Goal: Information Seeking & Learning: Learn about a topic

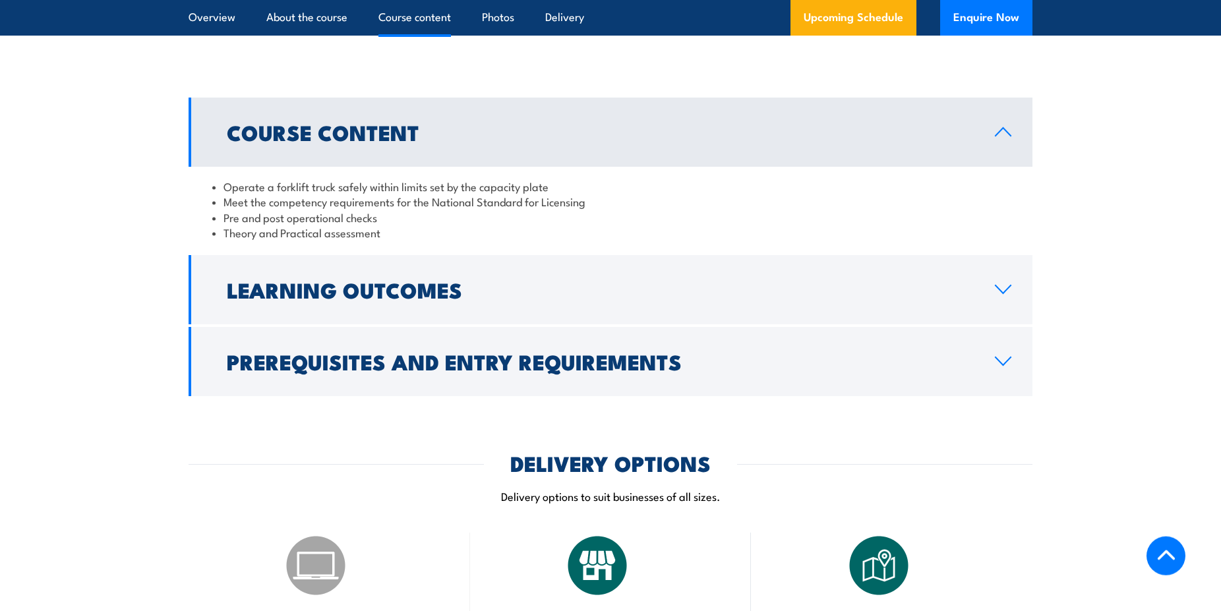
scroll to position [1076, 0]
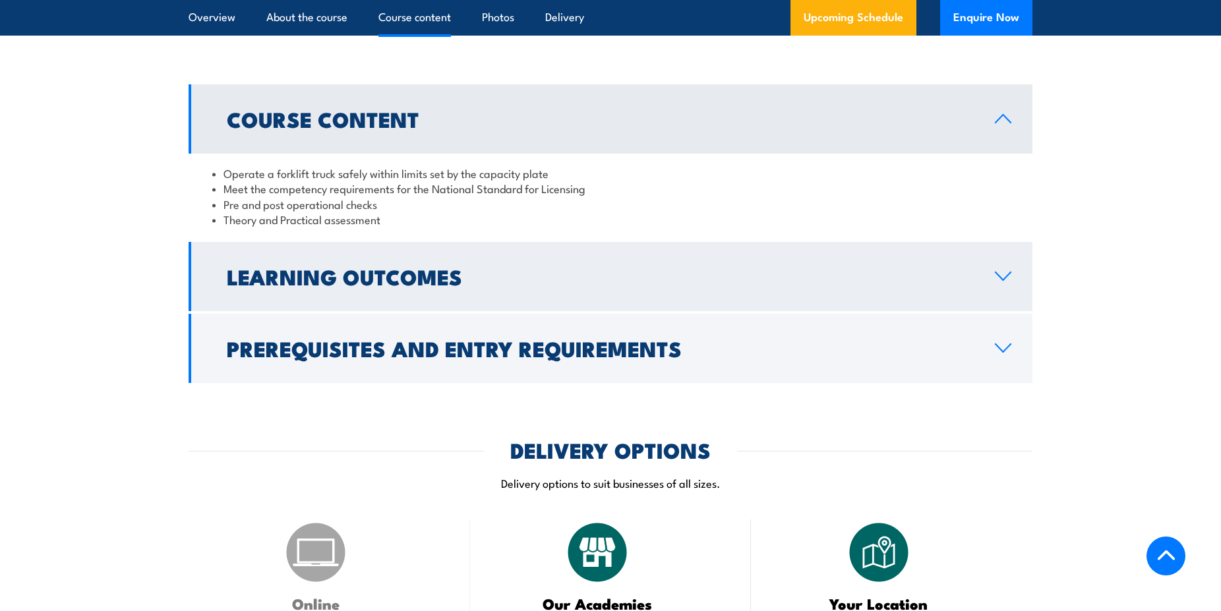
click at [357, 285] on h2 "Learning Outcomes" at bounding box center [600, 276] width 747 height 18
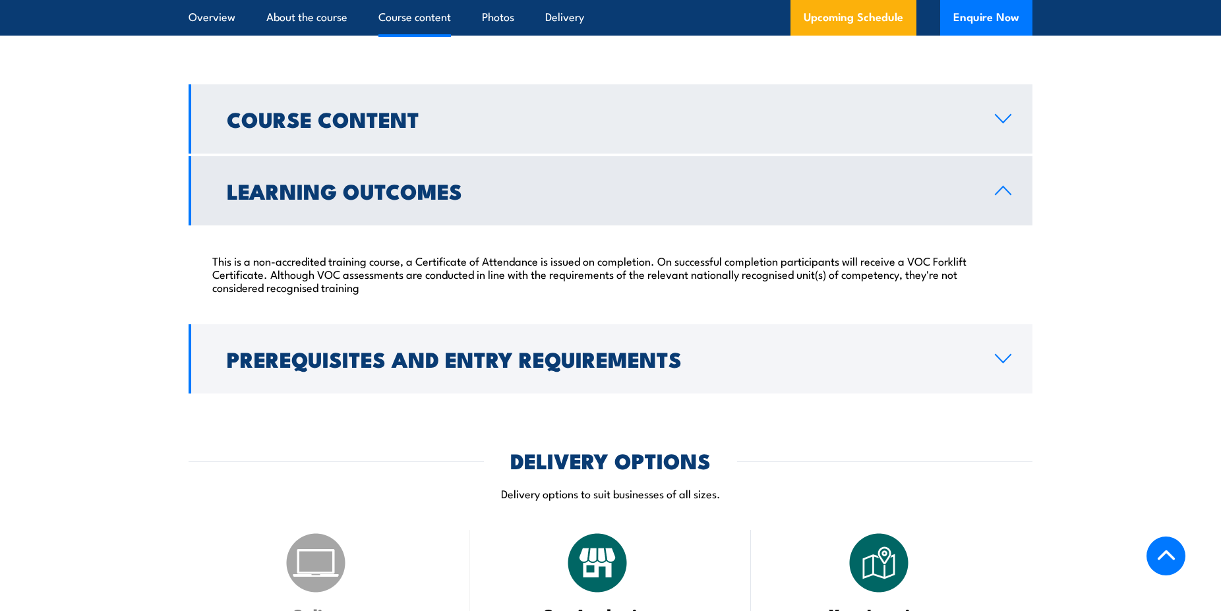
click at [446, 129] on link "Course Content" at bounding box center [611, 118] width 844 height 69
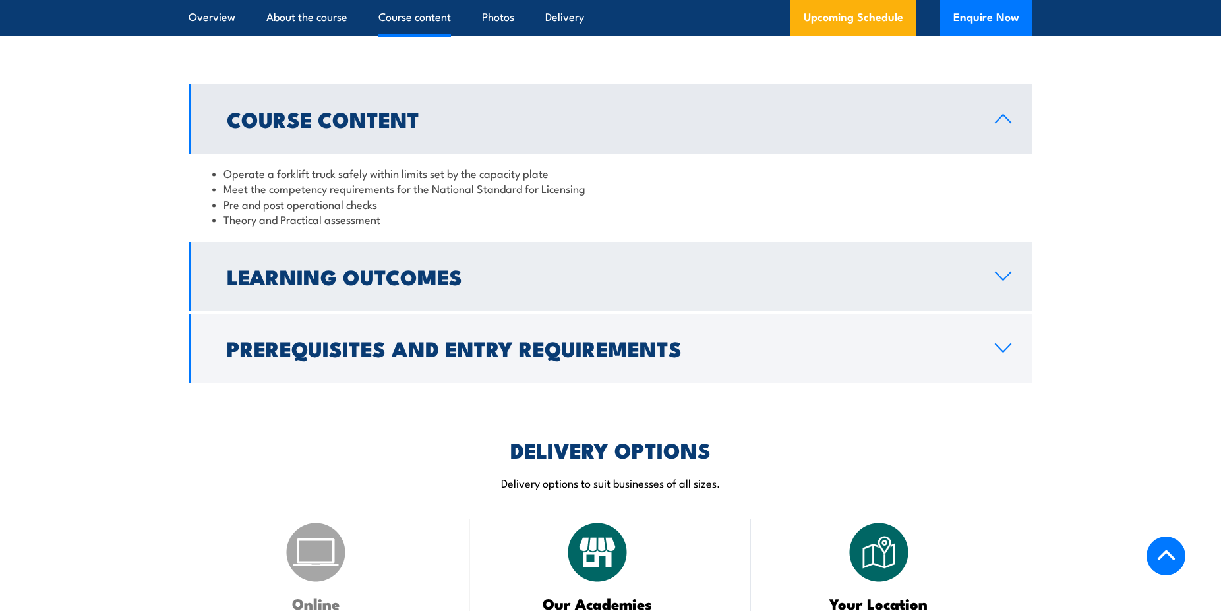
click at [386, 274] on h2 "Learning Outcomes" at bounding box center [600, 276] width 747 height 18
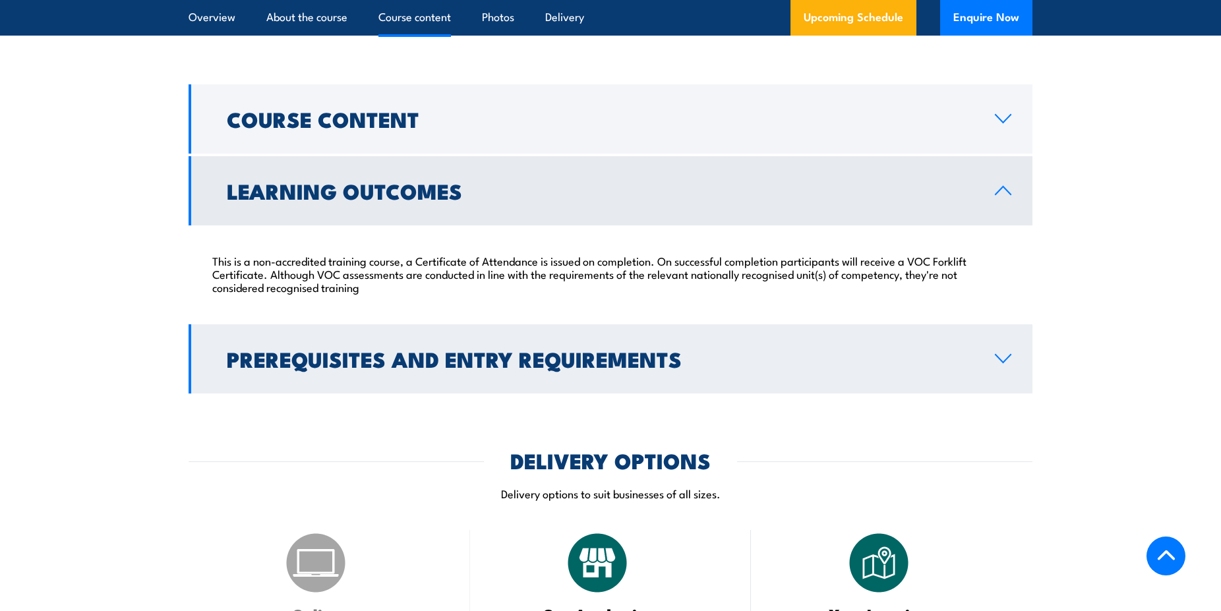
click at [378, 349] on h2 "Prerequisites and Entry Requirements" at bounding box center [600, 358] width 747 height 18
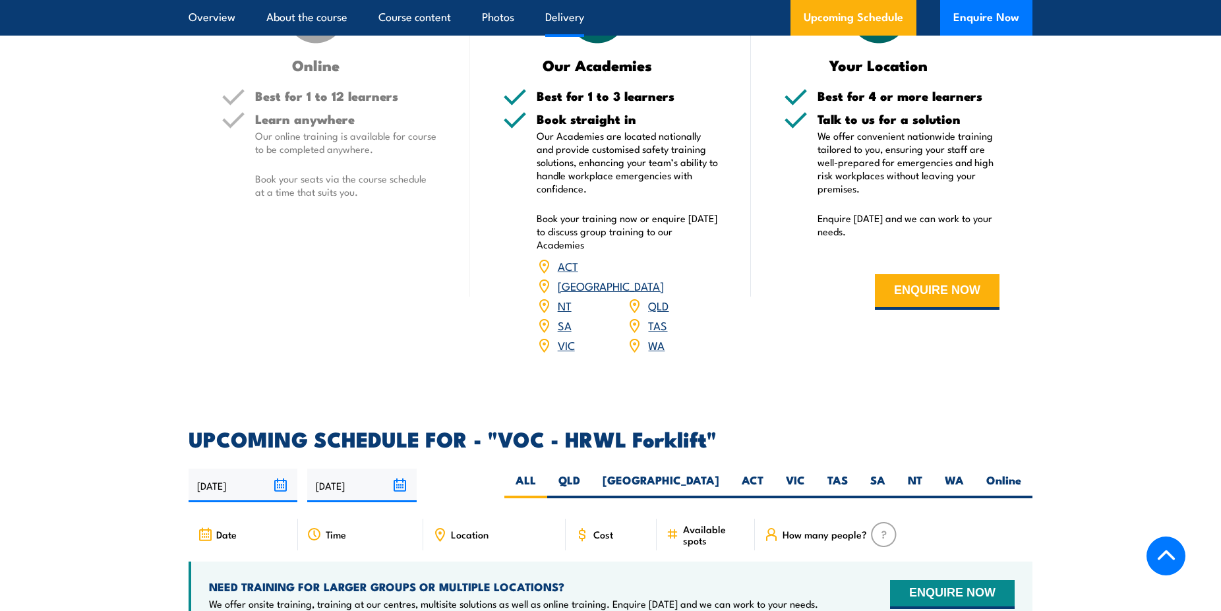
scroll to position [1850, 0]
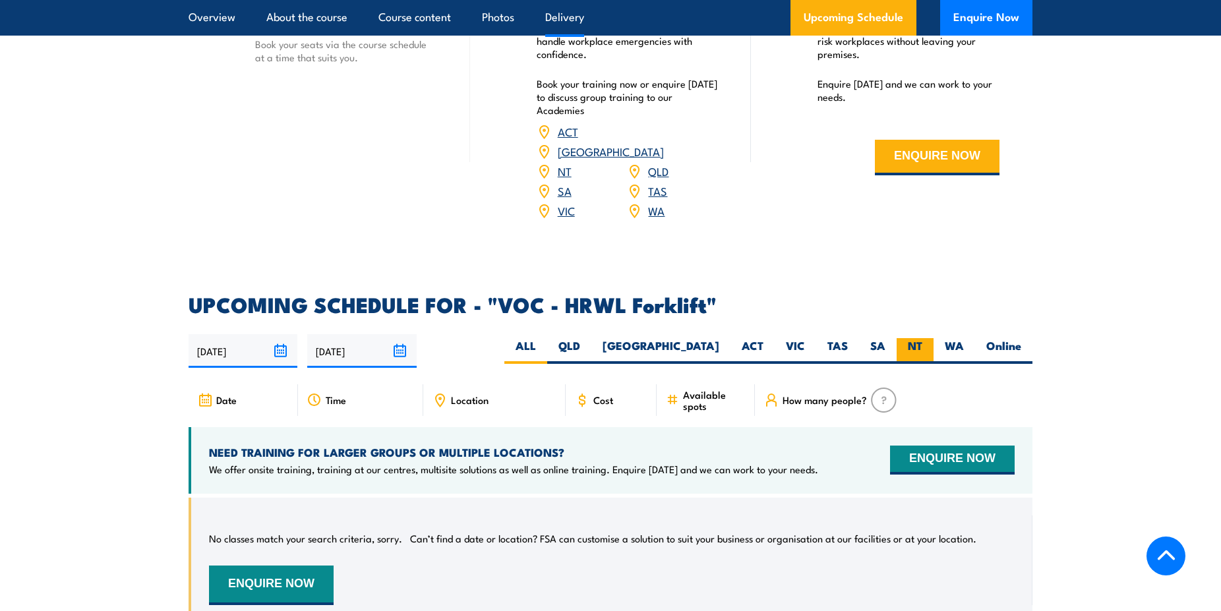
click at [922, 338] on label "NT" at bounding box center [914, 351] width 37 height 26
click at [922, 338] on input "NT" at bounding box center [926, 342] width 9 height 9
radio input "true"
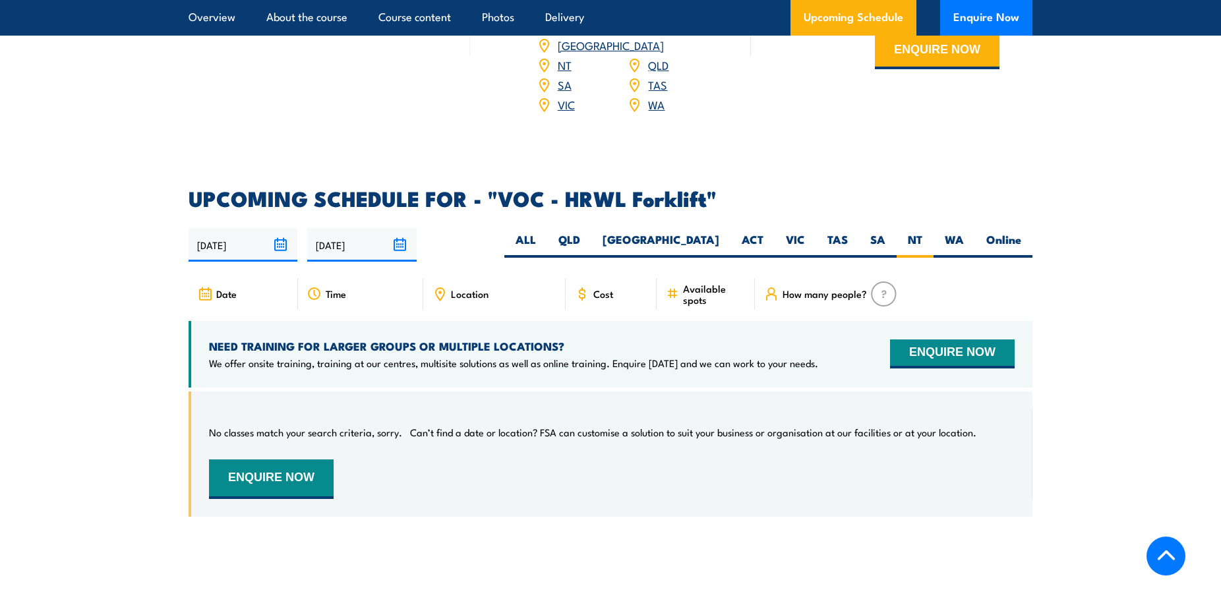
scroll to position [1822, 0]
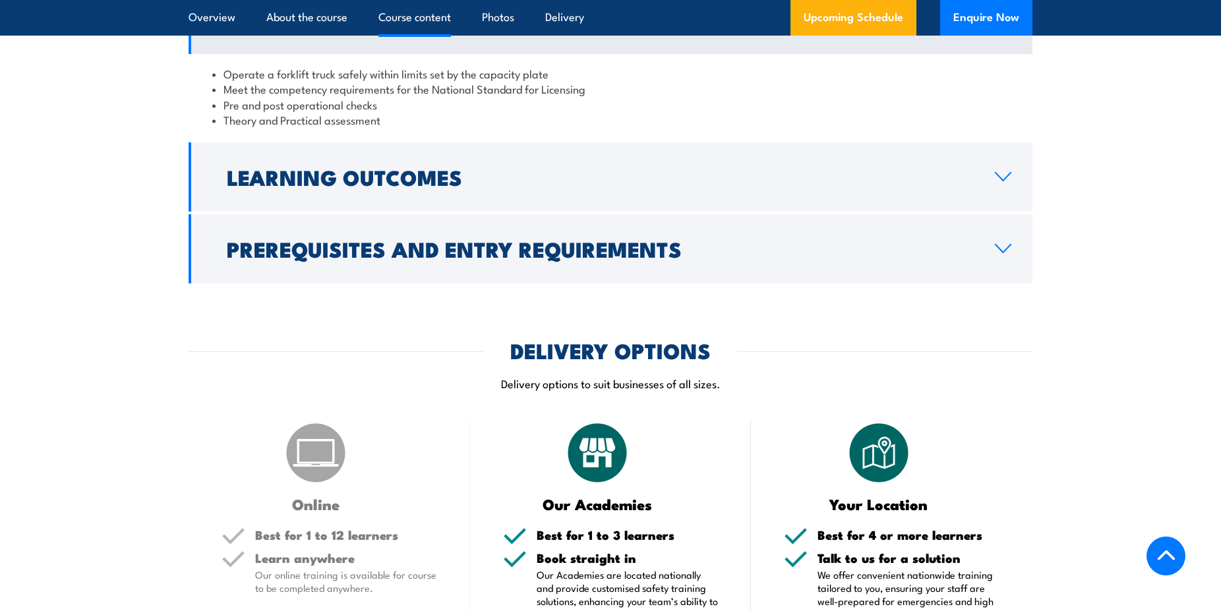
scroll to position [1108, 0]
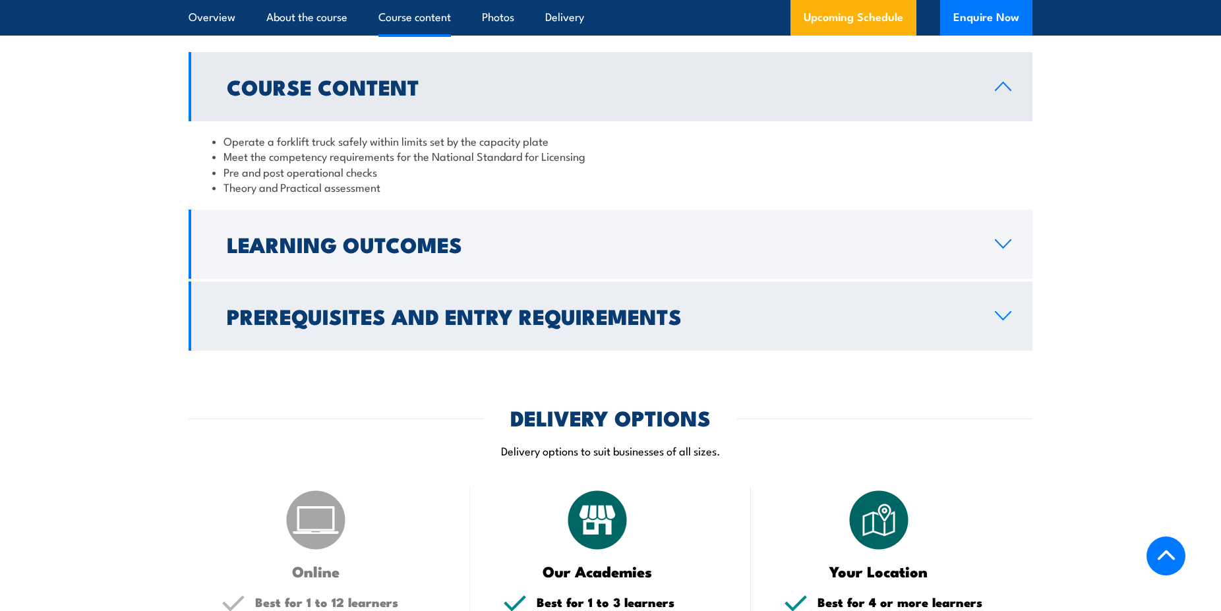
click at [599, 307] on h2 "Prerequisites and Entry Requirements" at bounding box center [600, 316] width 747 height 18
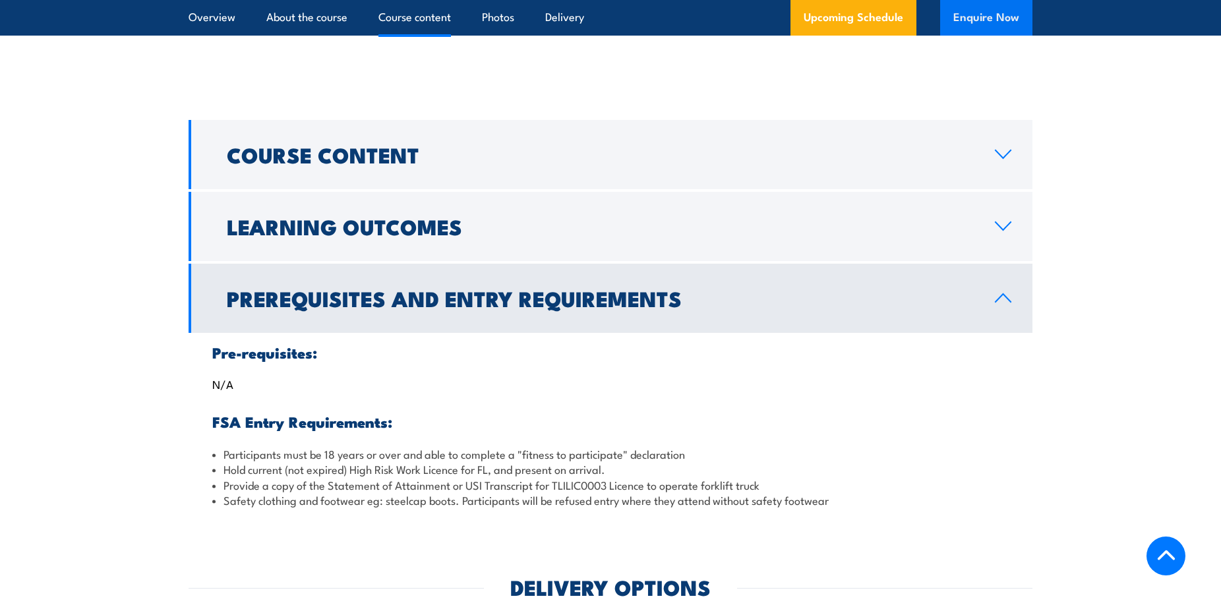
scroll to position [1040, 0]
